Goal: Find specific page/section: Find specific page/section

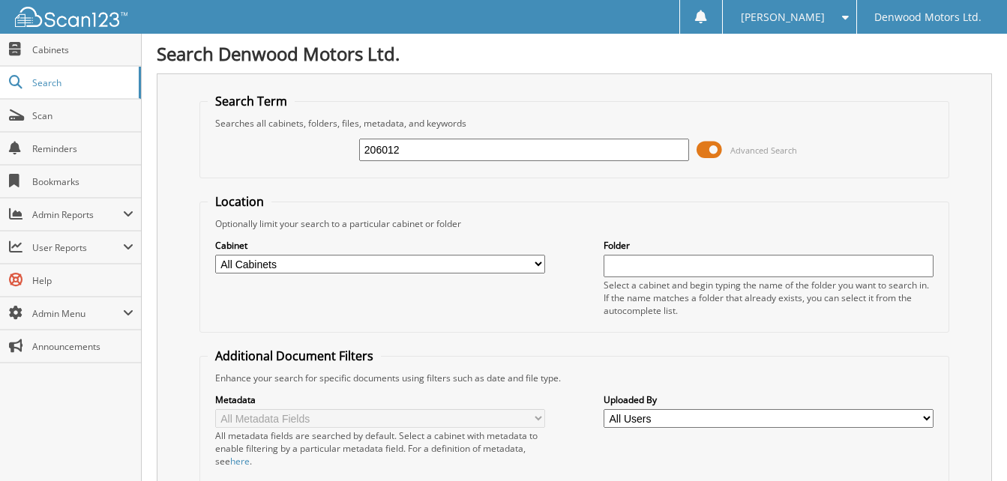
type input "206012"
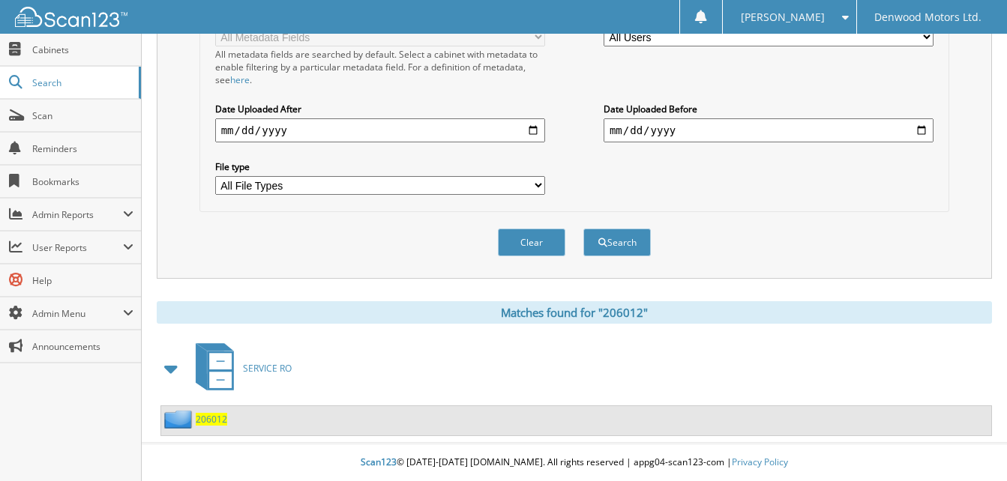
scroll to position [382, 0]
click at [214, 419] on span "206012" at bounding box center [211, 419] width 31 height 13
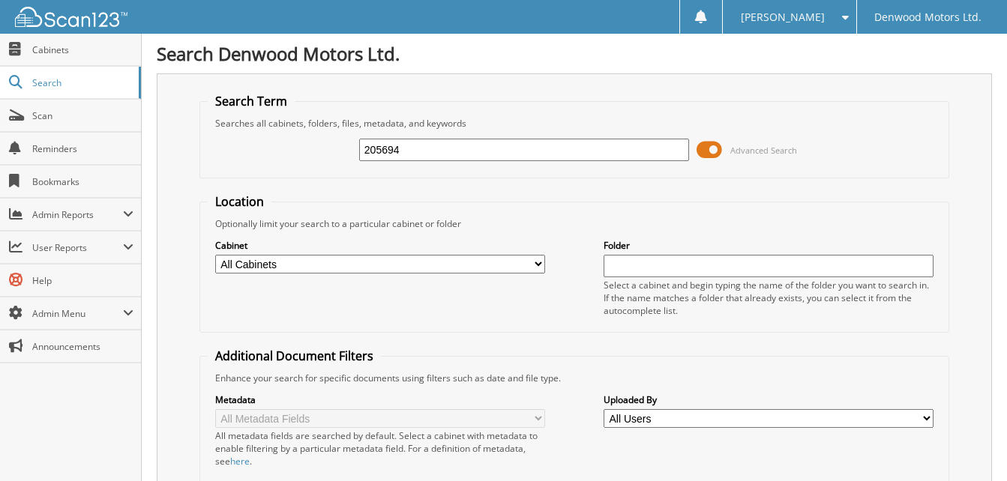
type input "205694"
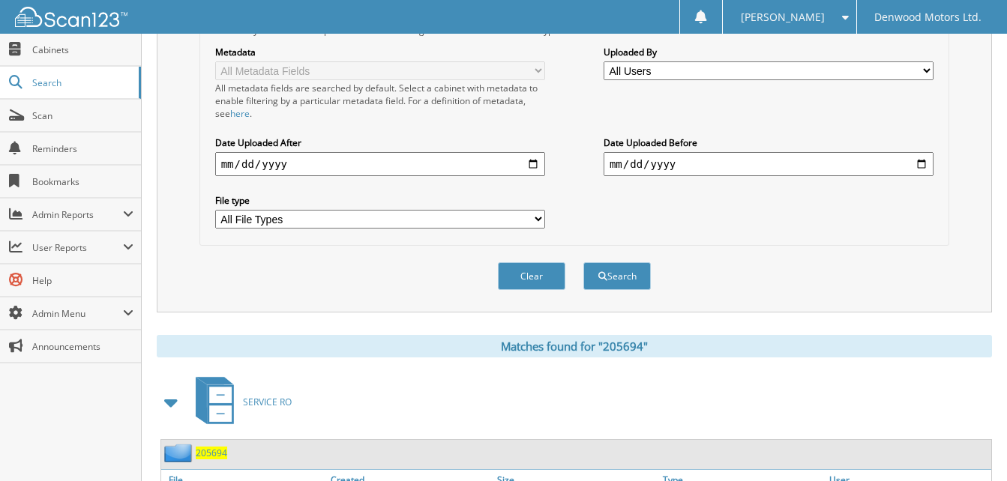
scroll to position [441, 0]
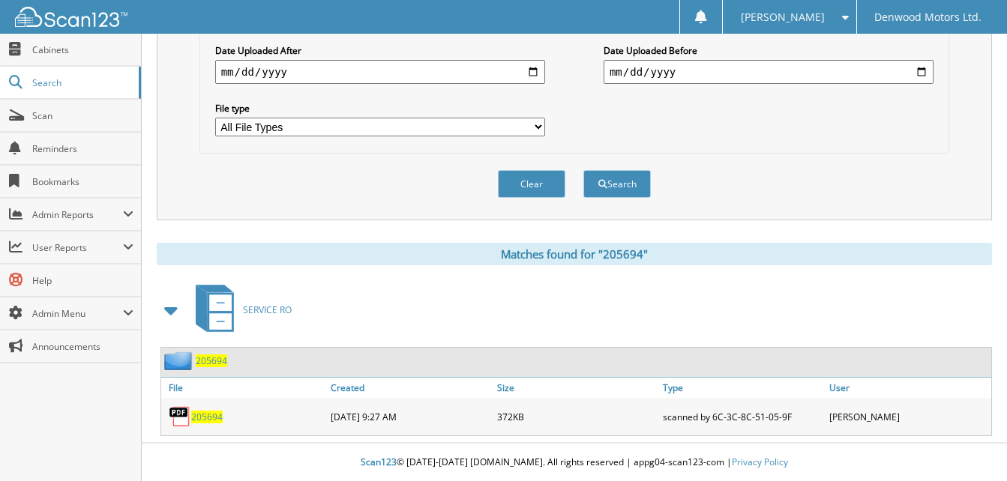
click at [205, 415] on span "205694" at bounding box center [206, 417] width 31 height 13
click at [213, 358] on span "205694" at bounding box center [211, 361] width 31 height 13
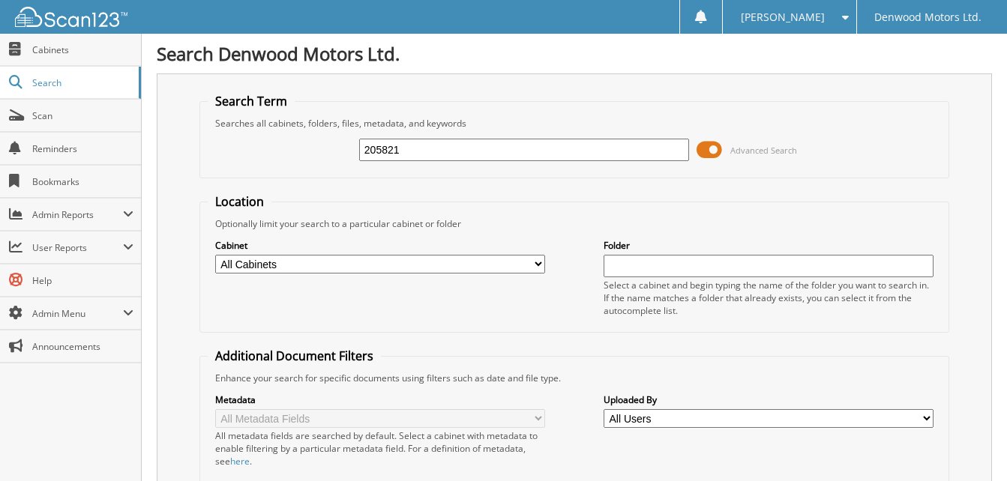
type input "205821"
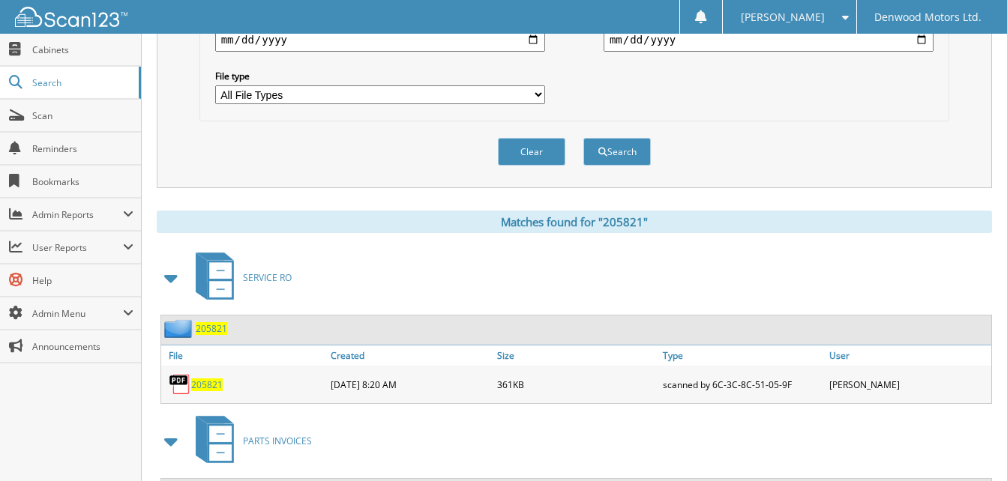
scroll to position [600, 0]
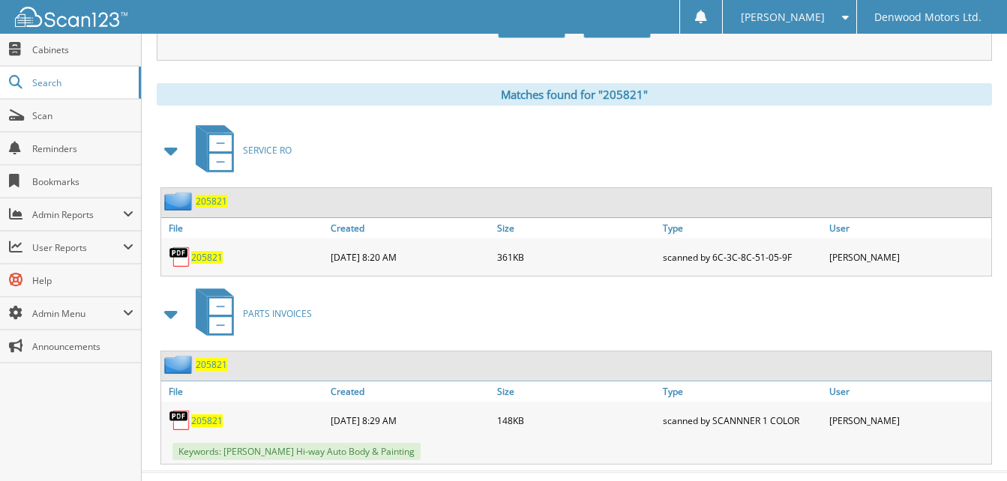
click at [217, 201] on span "205821" at bounding box center [211, 201] width 31 height 13
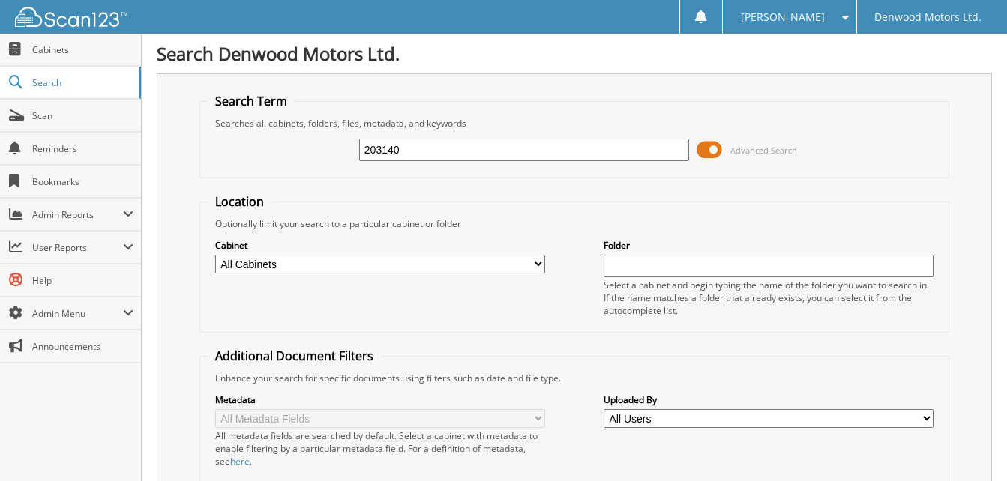
type input "203140"
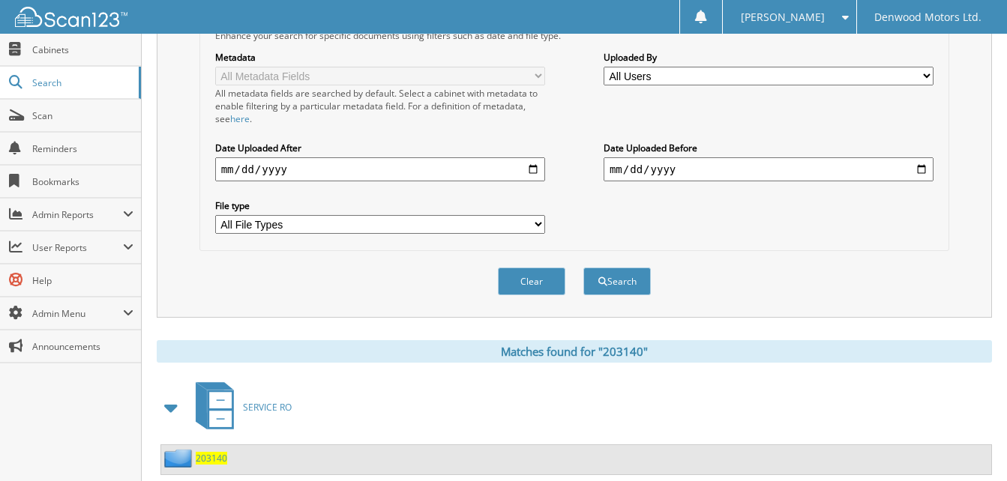
scroll to position [382, 0]
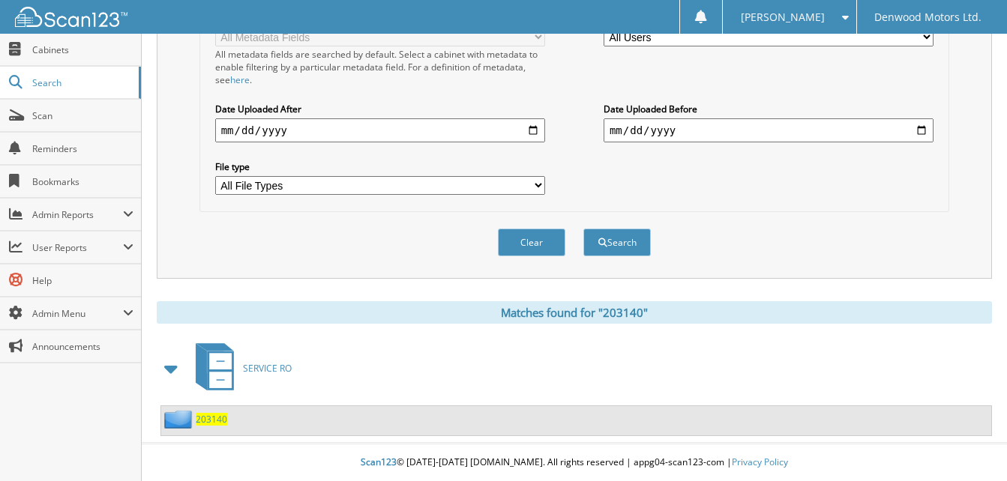
click at [208, 418] on span "203140" at bounding box center [211, 419] width 31 height 13
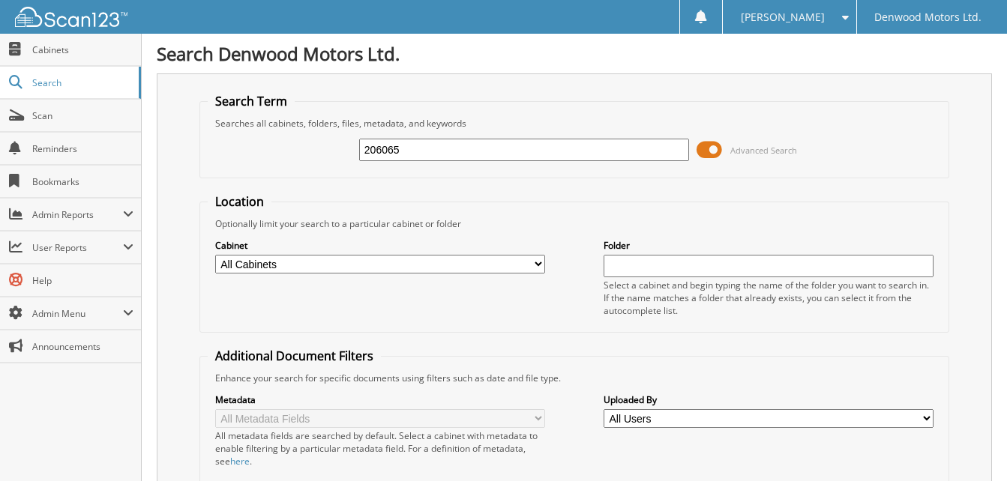
type input "206065"
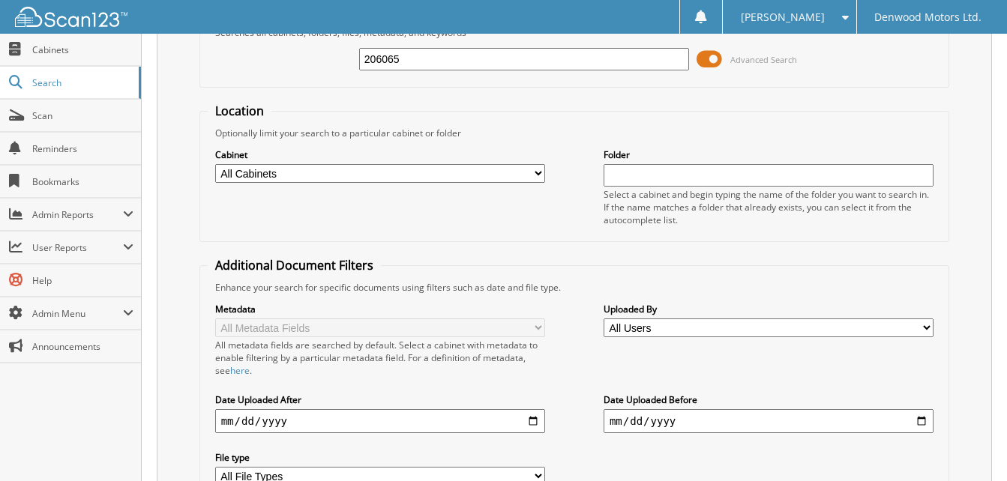
scroll to position [375, 0]
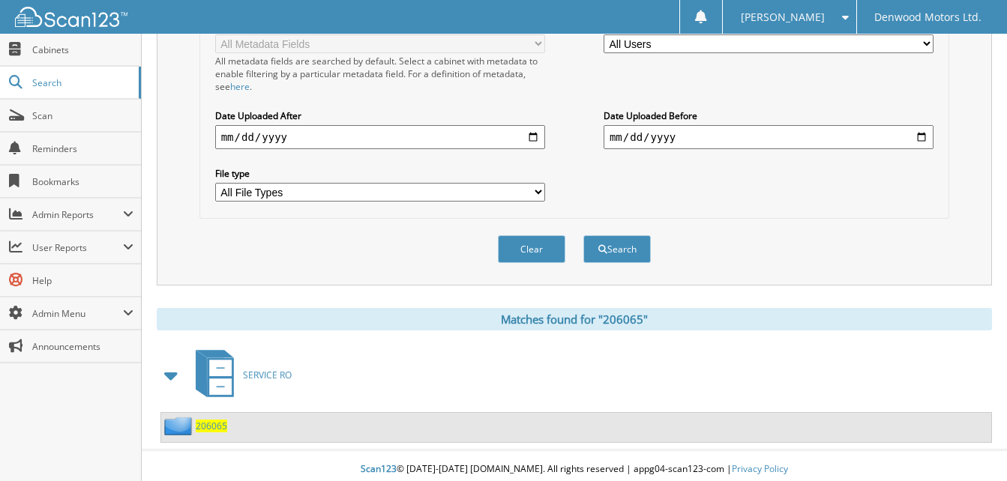
click at [211, 427] on span "206065" at bounding box center [211, 426] width 31 height 13
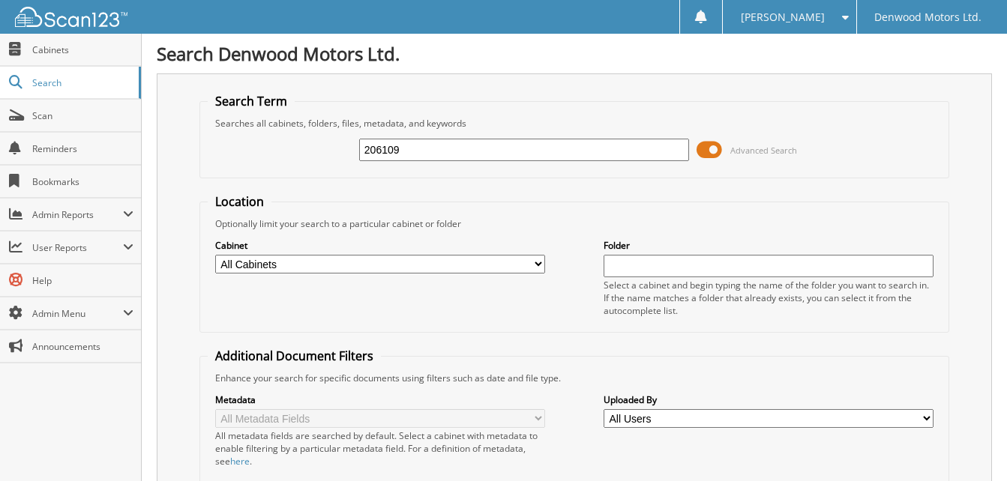
type input "206109"
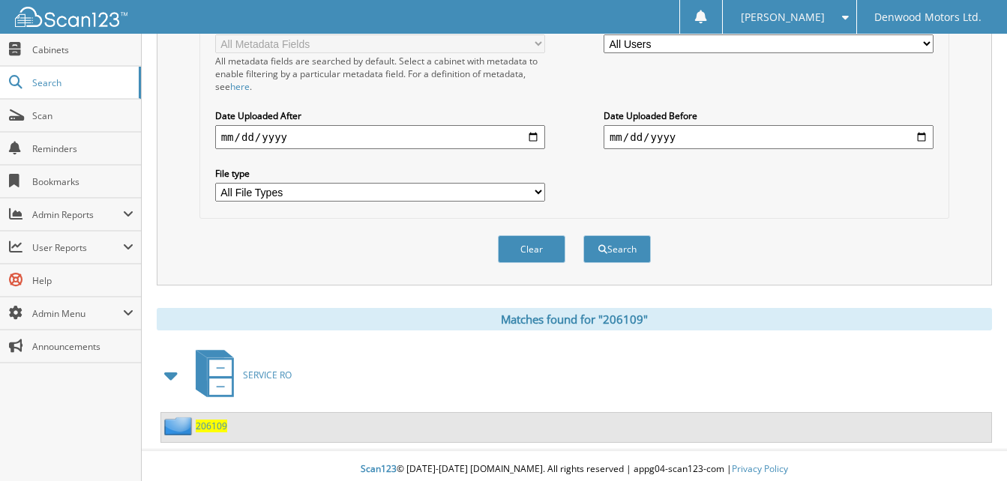
scroll to position [382, 0]
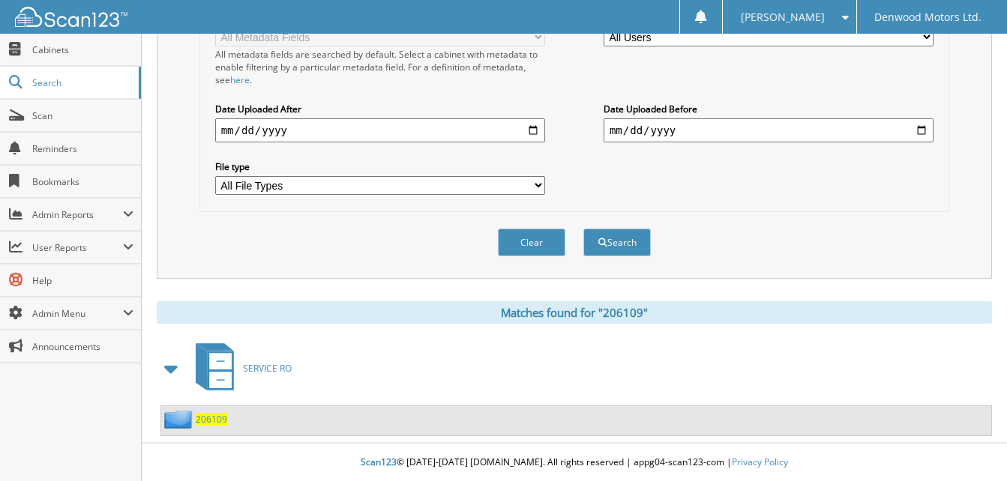
click at [215, 419] on span "206109" at bounding box center [211, 419] width 31 height 13
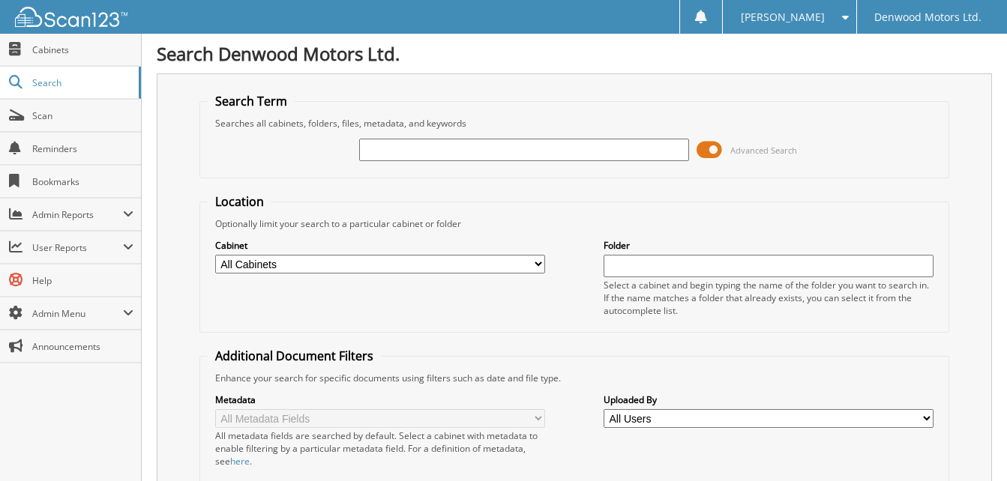
click at [379, 153] on input "text" at bounding box center [524, 150] width 330 height 22
type input "206133"
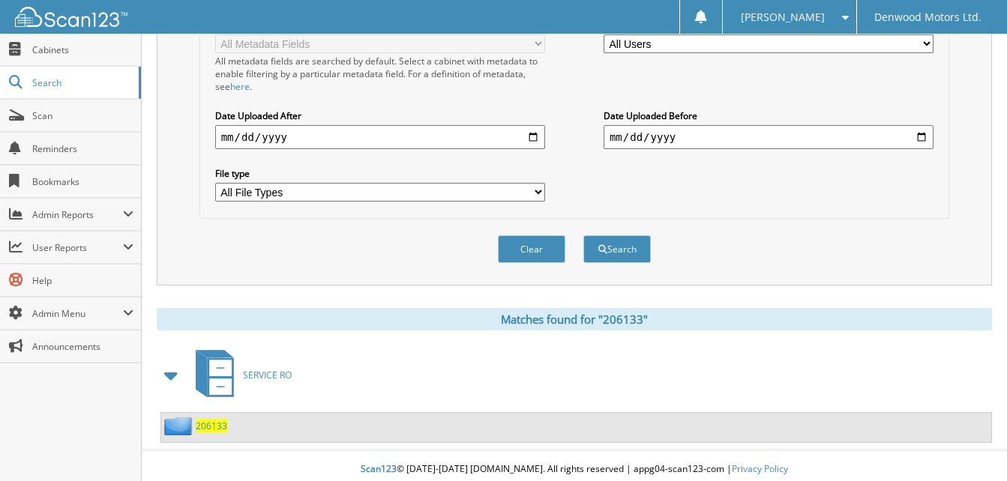
scroll to position [382, 0]
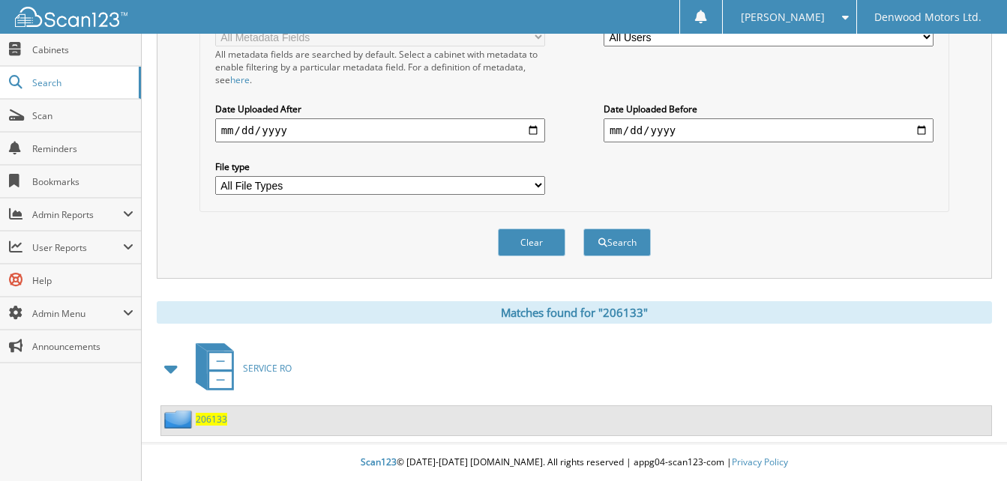
click at [204, 416] on span "206133" at bounding box center [211, 419] width 31 height 13
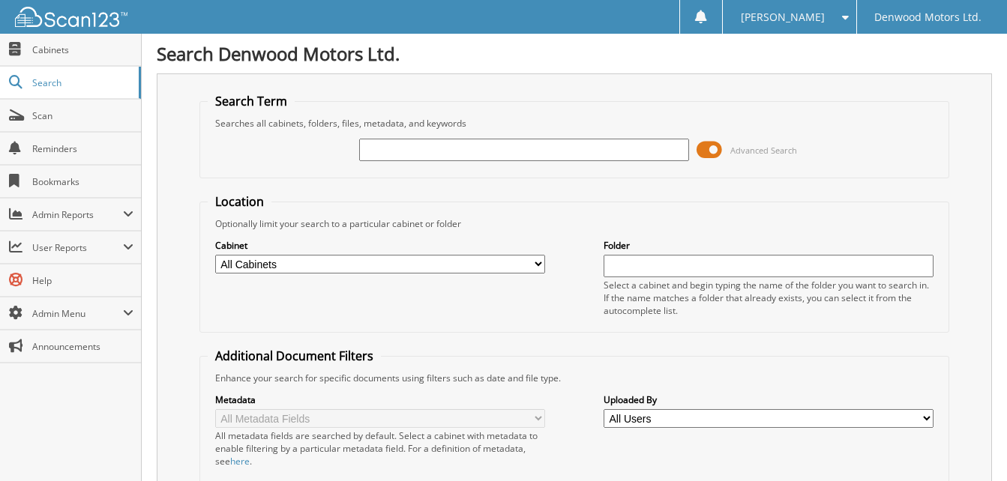
click at [378, 148] on input "text" at bounding box center [524, 150] width 330 height 22
type input "206136"
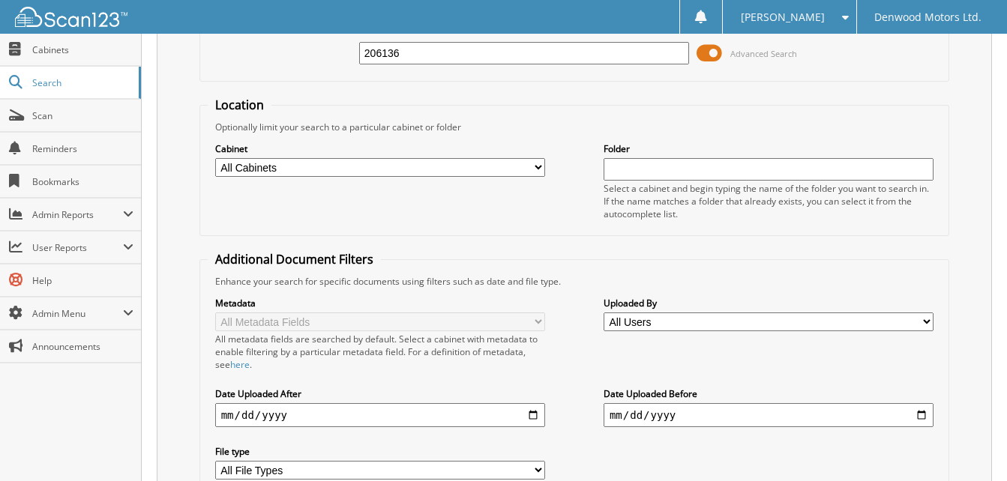
scroll to position [277, 0]
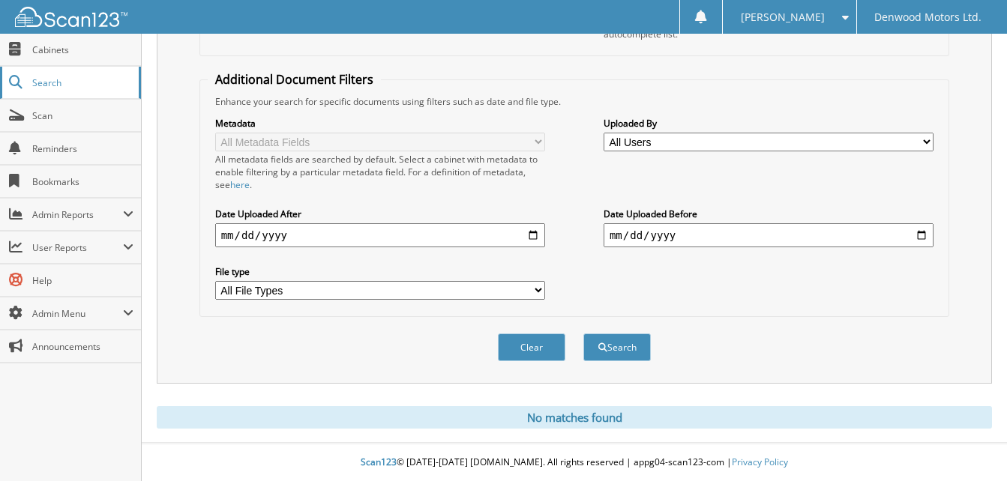
click at [62, 82] on span "Search" at bounding box center [81, 82] width 99 height 13
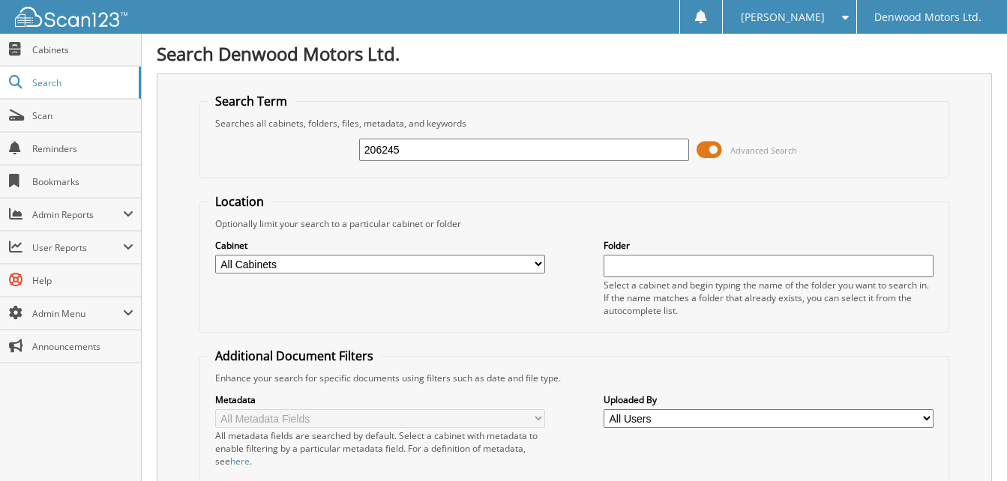
type input "206245"
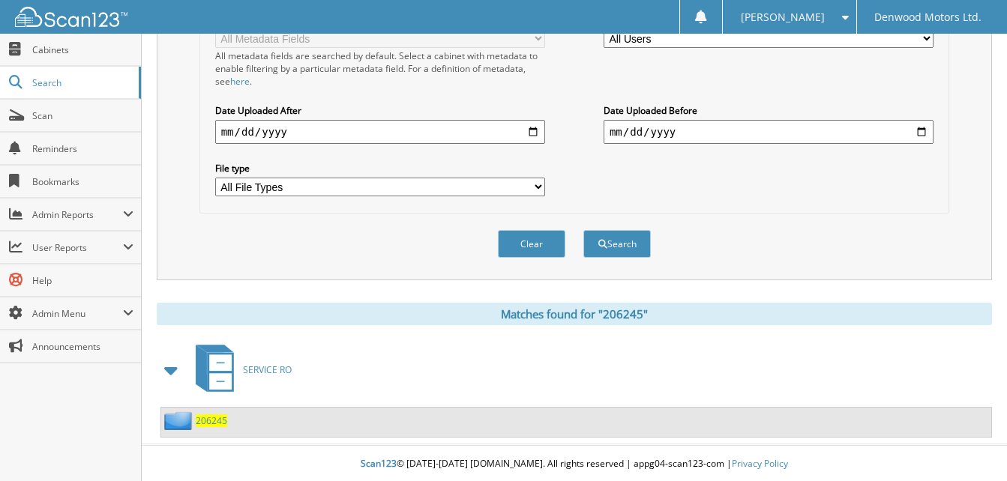
scroll to position [382, 0]
click at [214, 420] on span "206245" at bounding box center [211, 419] width 31 height 13
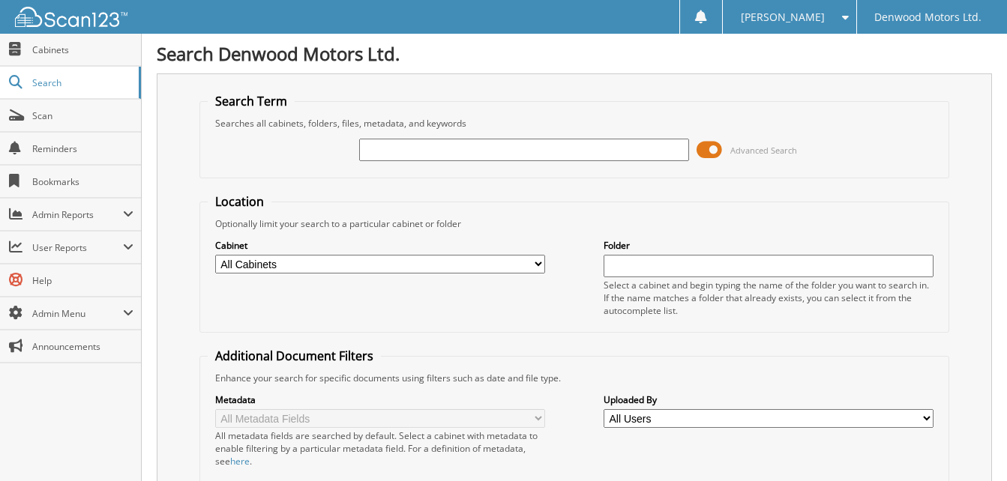
click at [378, 152] on input "text" at bounding box center [524, 150] width 330 height 22
type input "206356"
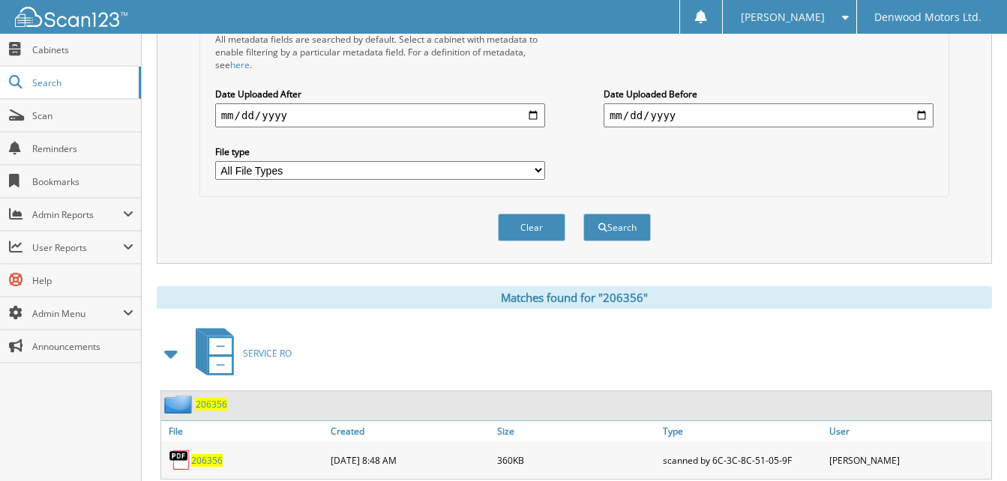
scroll to position [525, 0]
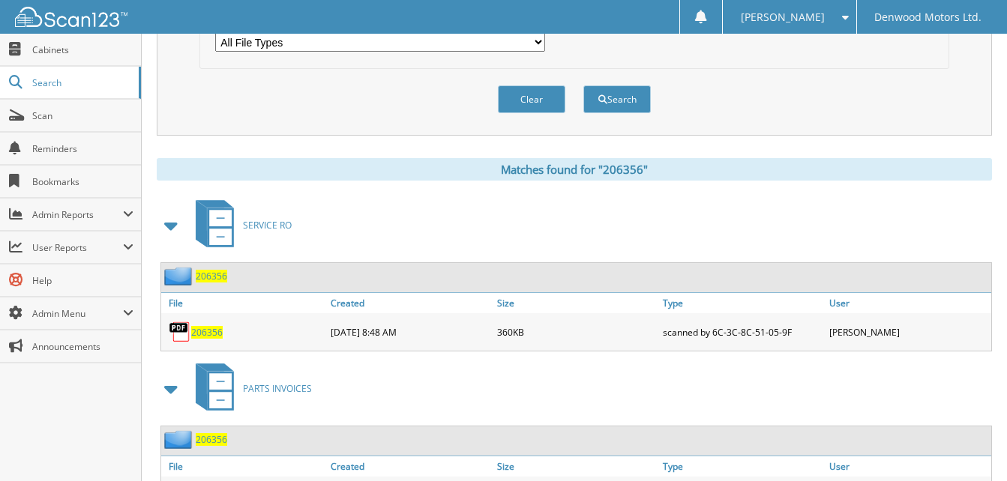
click at [214, 277] on span "206356" at bounding box center [211, 276] width 31 height 13
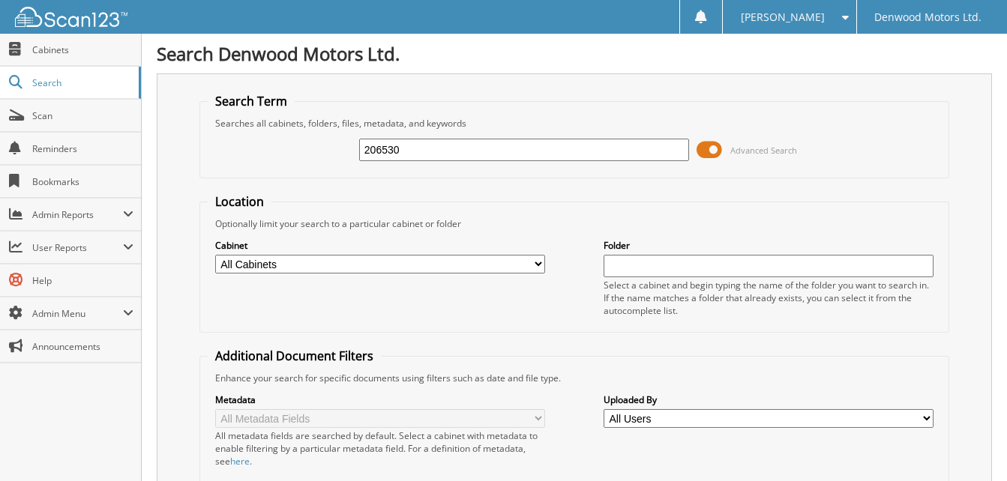
type input "206530"
drag, startPoint x: 405, startPoint y: 151, endPoint x: 166, endPoint y: 142, distance: 238.6
click at [208, 142] on div "206530 Advanced Search" at bounding box center [575, 150] width 734 height 40
type input "206539"
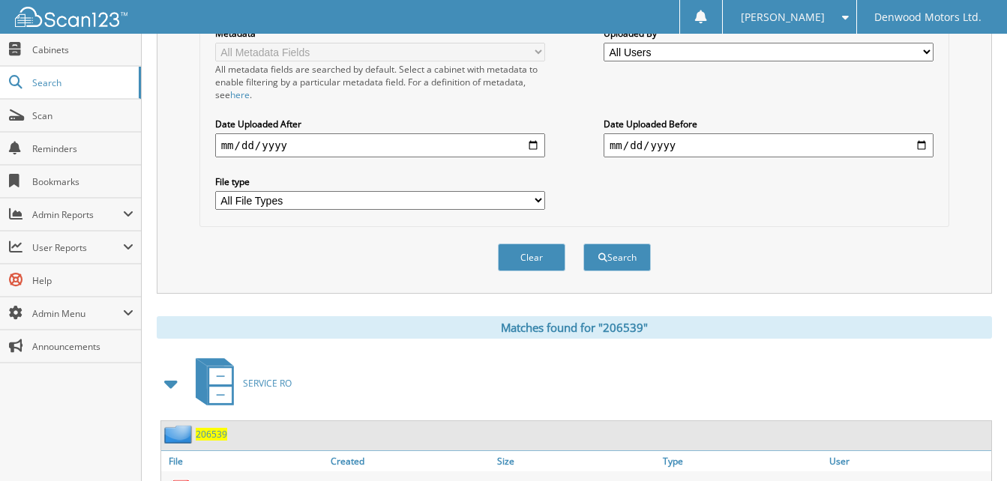
scroll to position [441, 0]
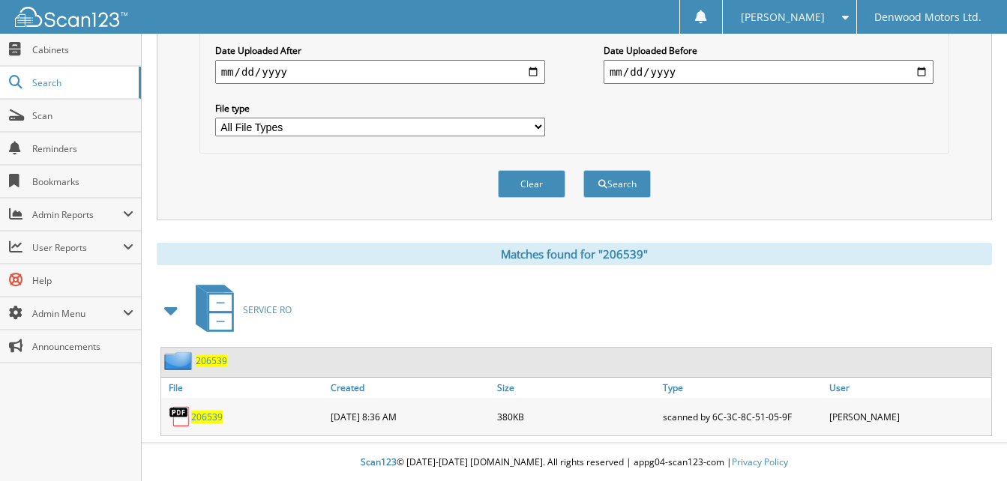
click at [209, 360] on span "206539" at bounding box center [211, 361] width 31 height 13
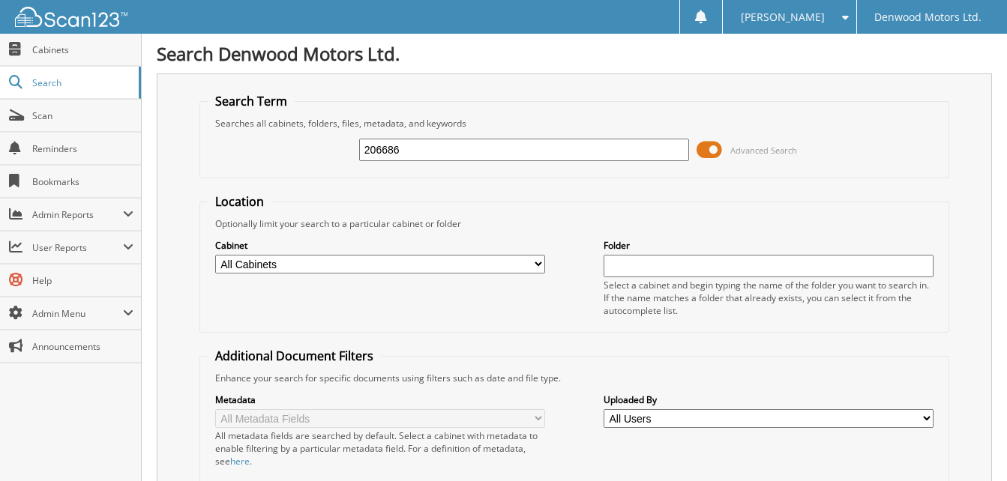
type input "206686"
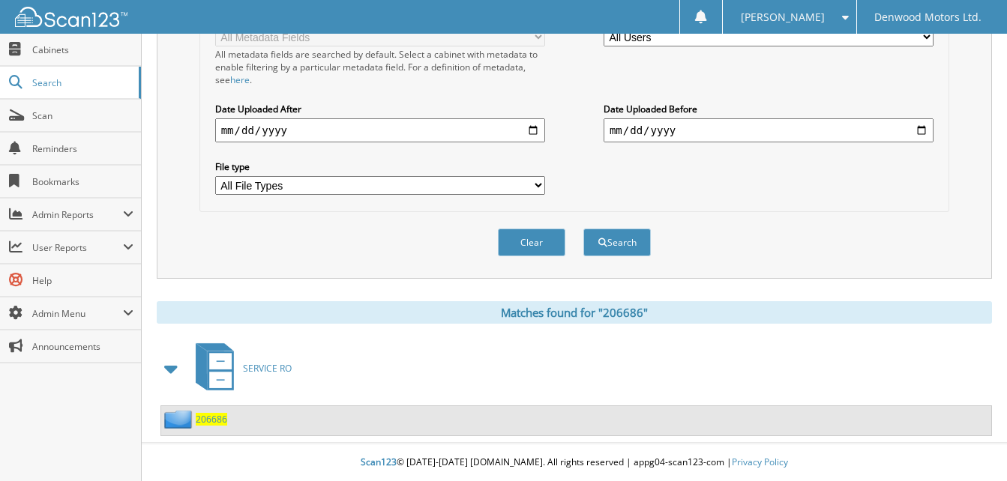
scroll to position [382, 0]
click at [216, 417] on span "206686" at bounding box center [211, 419] width 31 height 13
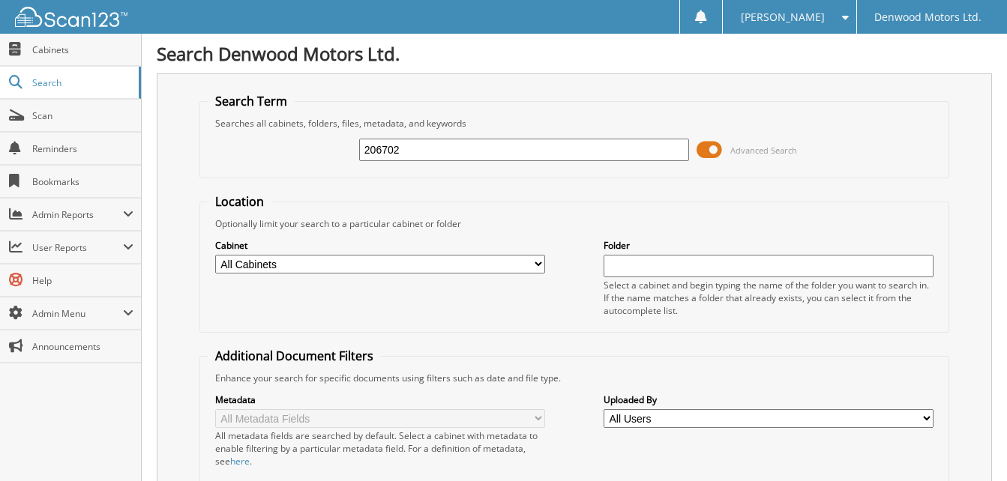
type input "206702"
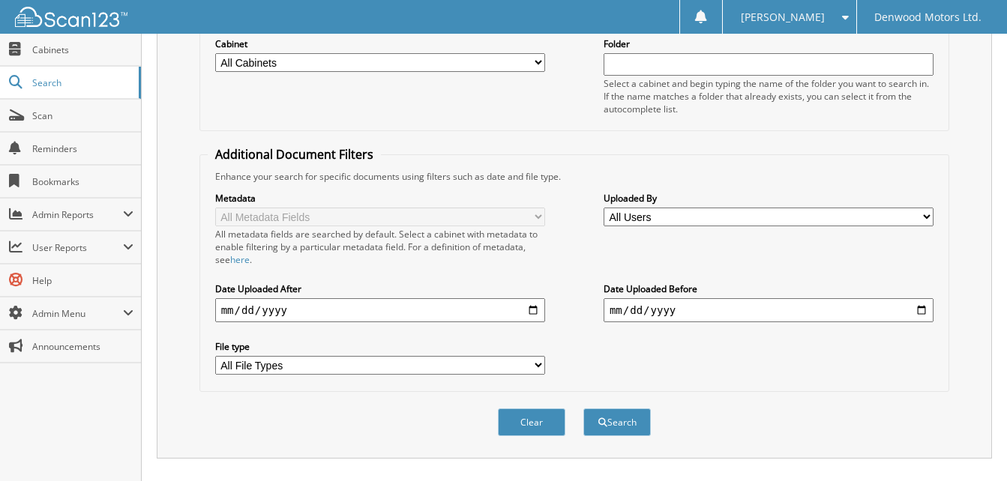
scroll to position [277, 0]
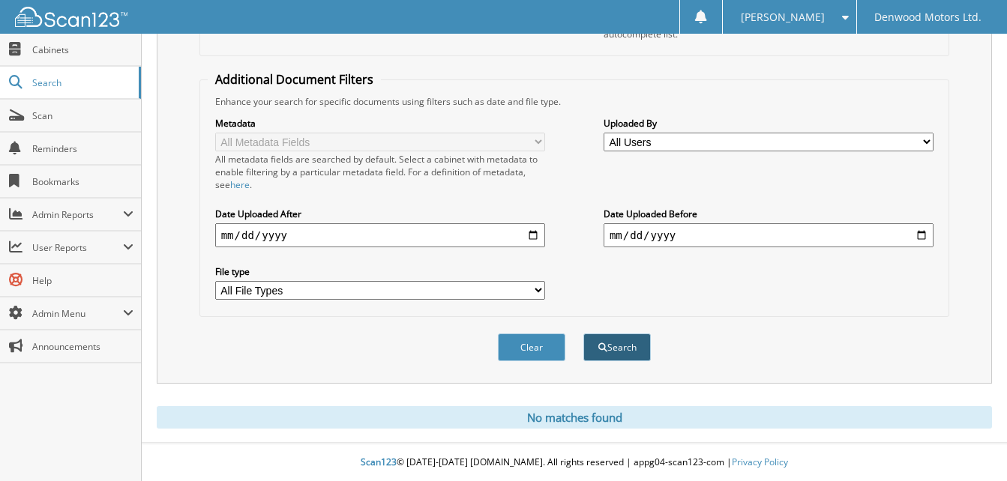
click at [636, 347] on button "Search" at bounding box center [616, 348] width 67 height 28
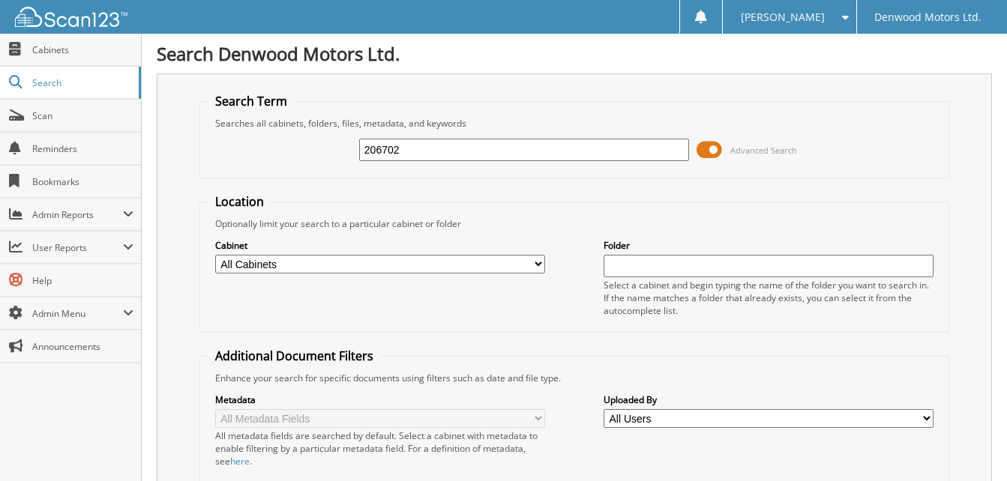
drag, startPoint x: 415, startPoint y: 153, endPoint x: 255, endPoint y: 161, distance: 159.9
click at [274, 161] on div "206702 Advanced Search" at bounding box center [575, 150] width 734 height 40
type input "206753"
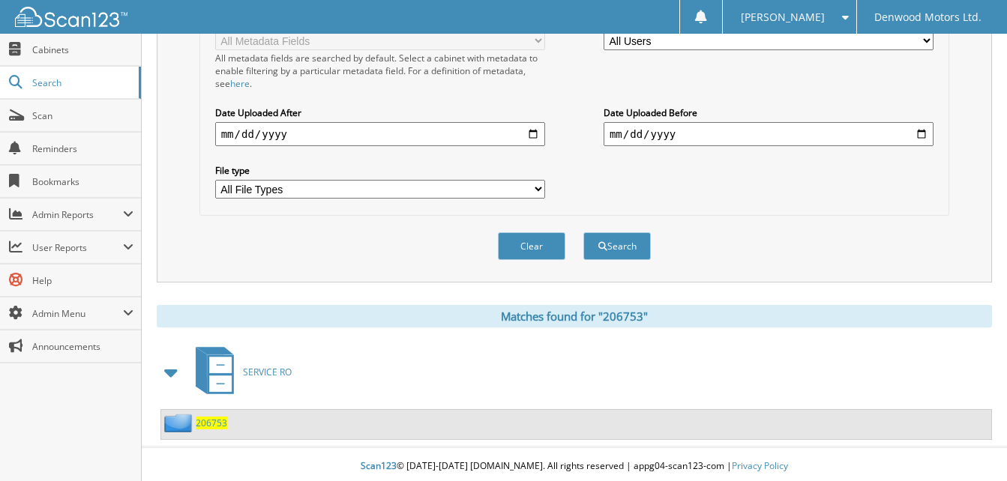
scroll to position [382, 0]
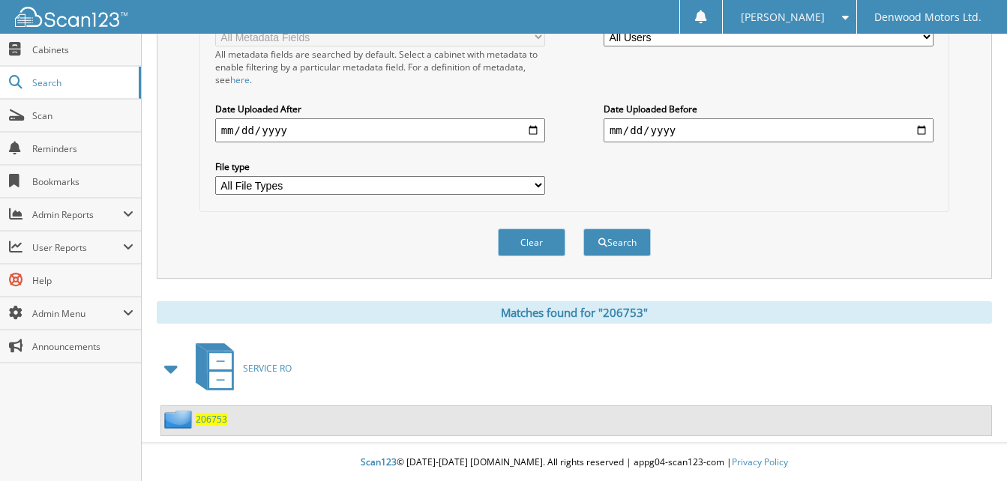
click at [211, 420] on span "206753" at bounding box center [211, 419] width 31 height 13
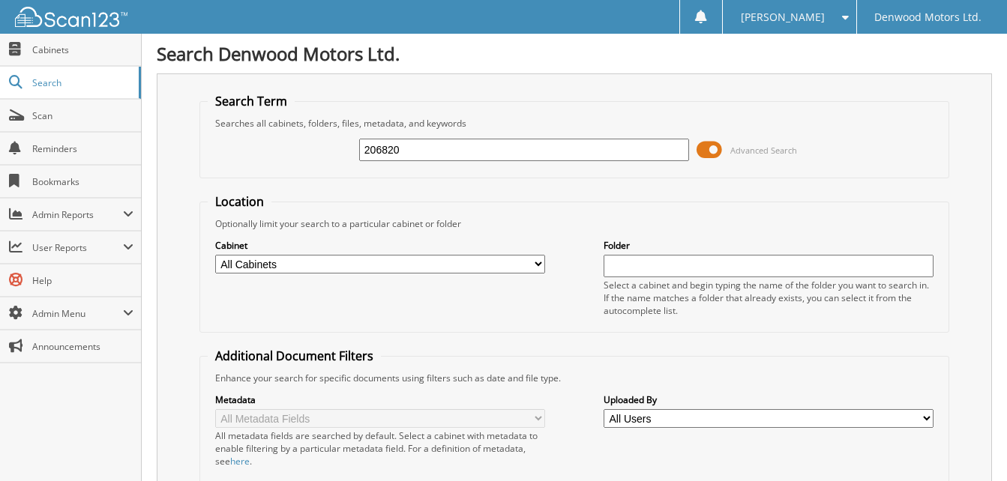
type input "206820"
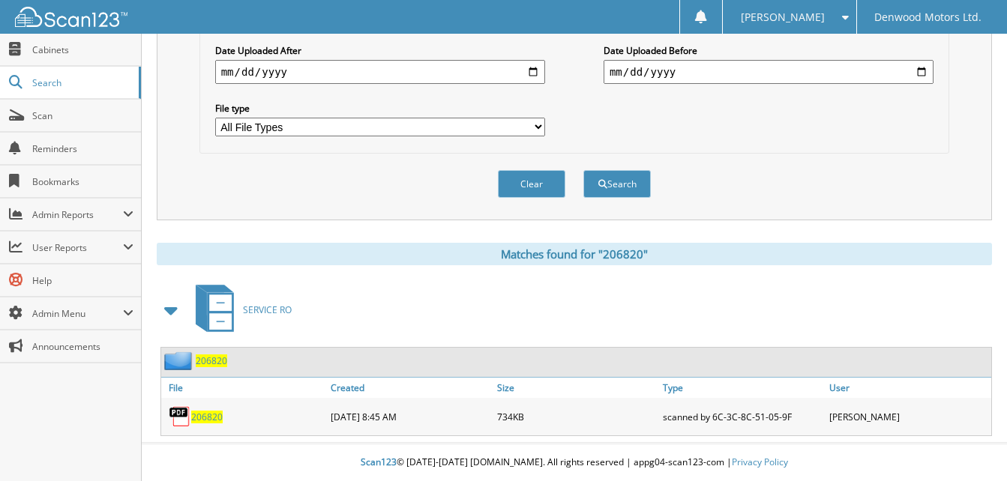
scroll to position [441, 0]
click at [217, 358] on span "206820" at bounding box center [211, 361] width 31 height 13
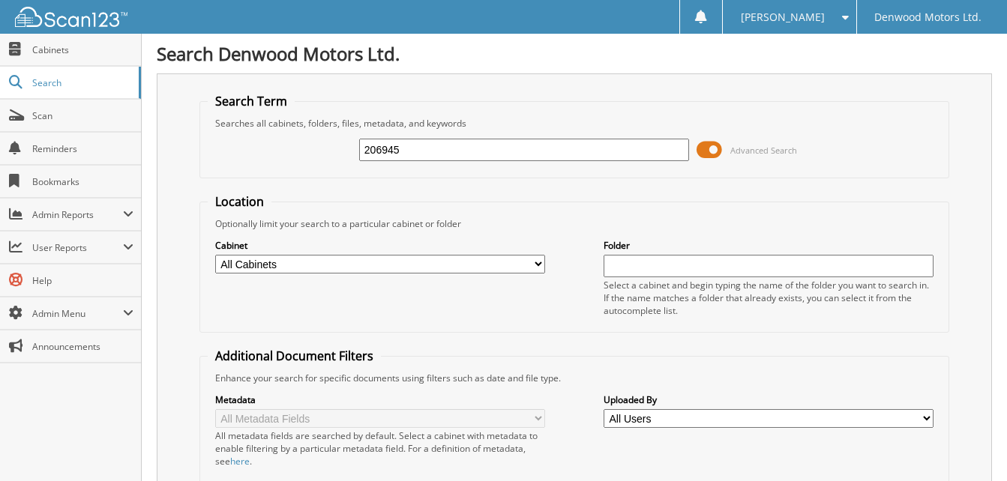
type input "206945"
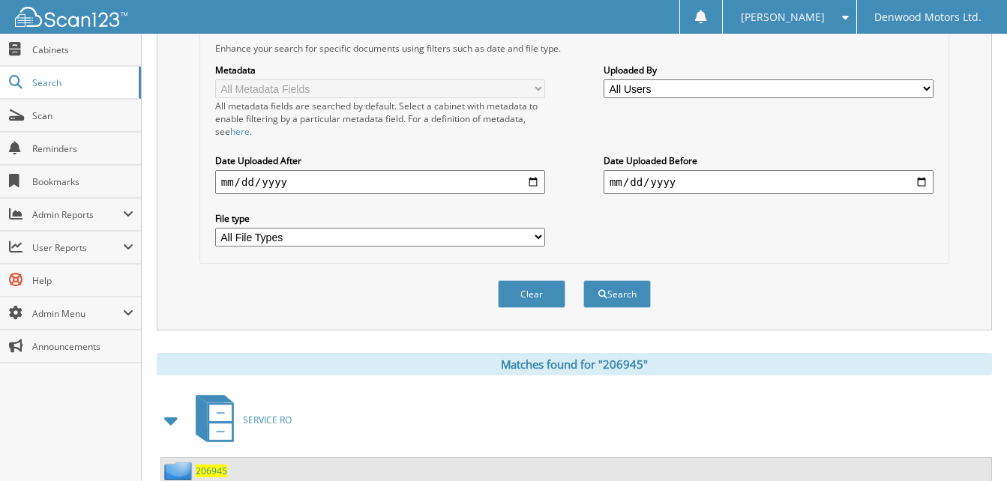
scroll to position [441, 0]
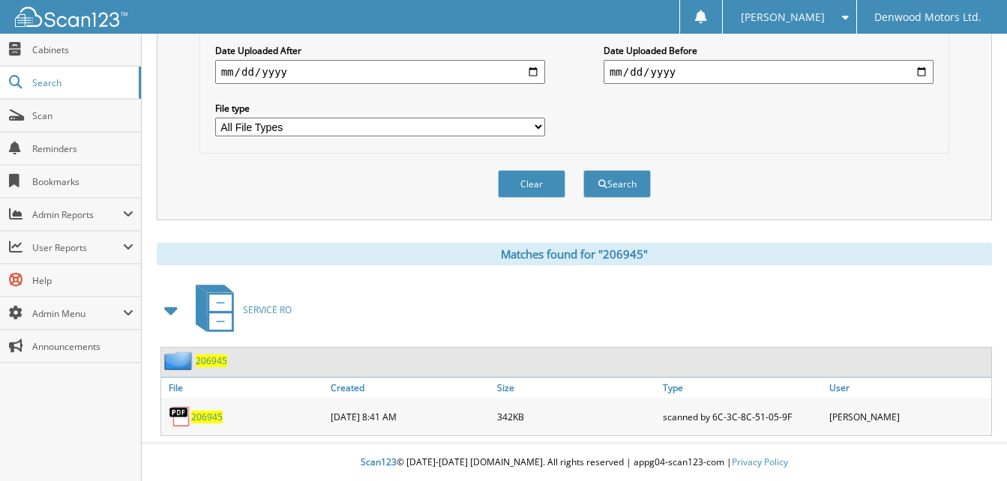
click at [208, 418] on span "206945" at bounding box center [206, 417] width 31 height 13
click at [208, 360] on span "206945" at bounding box center [211, 361] width 31 height 13
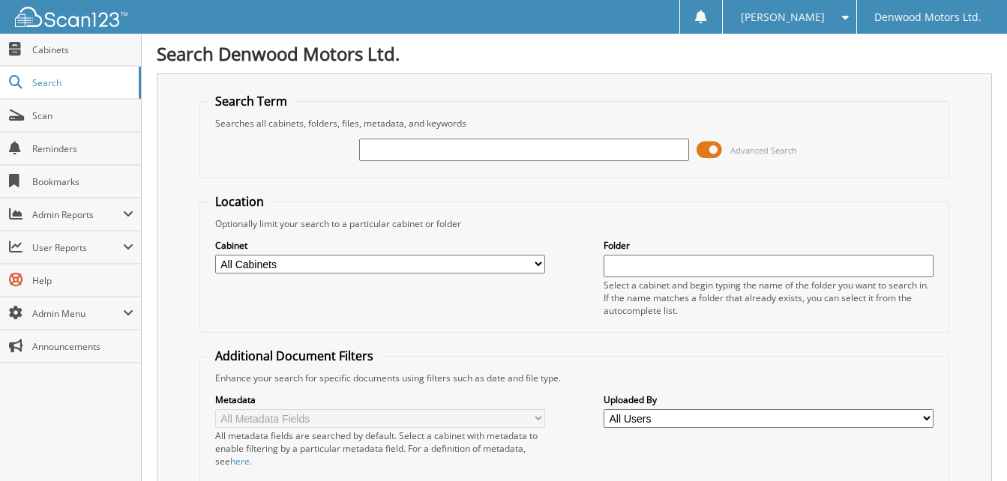
click at [388, 151] on input "text" at bounding box center [524, 150] width 330 height 22
type input "207192"
